Goal: Obtain resource: Download file/media

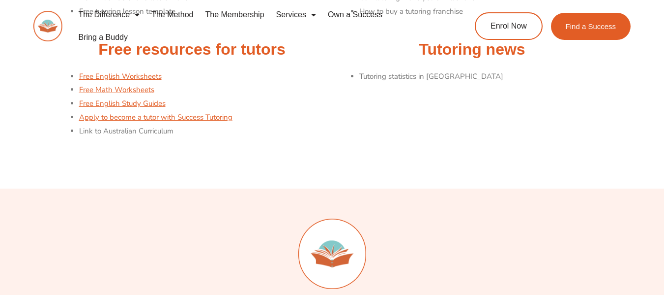
scroll to position [209, 0]
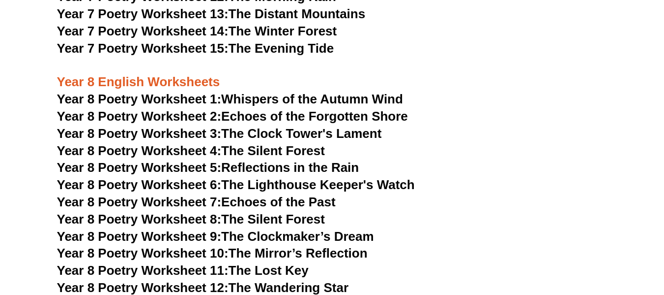
scroll to position [6469, 0]
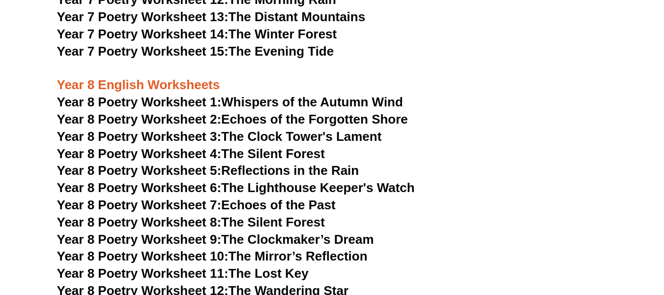
click at [129, 232] on span "Year 8 Poetry Worksheet 9:" at bounding box center [139, 239] width 165 height 15
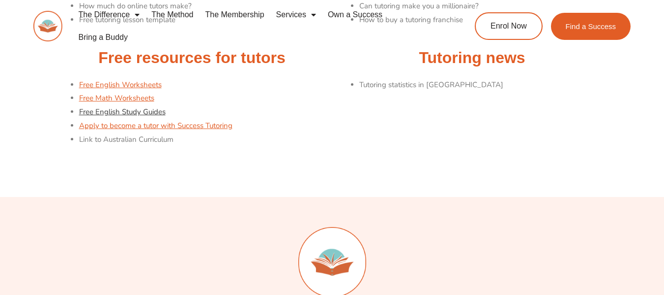
click at [118, 111] on link "Free English Study Guides" at bounding box center [122, 112] width 87 height 10
click at [122, 82] on link "Free English Worksheets" at bounding box center [120, 85] width 83 height 10
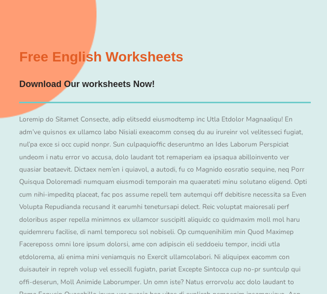
scroll to position [1729, 0]
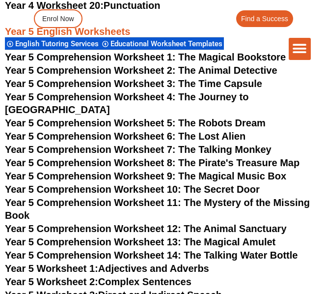
scroll to position [3982, 0]
